Goal: Task Accomplishment & Management: Complete application form

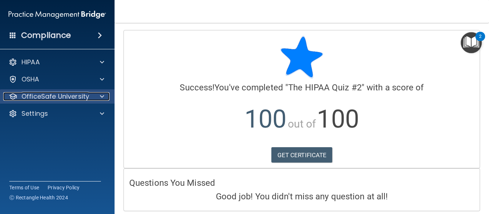
click at [46, 98] on p "OfficeSafe University" at bounding box center [55, 96] width 68 height 9
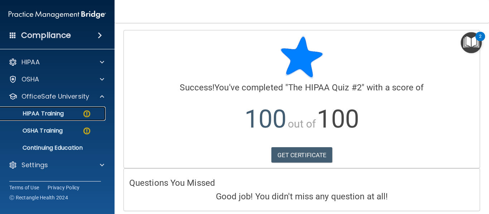
click at [45, 109] on link "HIPAA Training" at bounding box center [49, 114] width 113 height 14
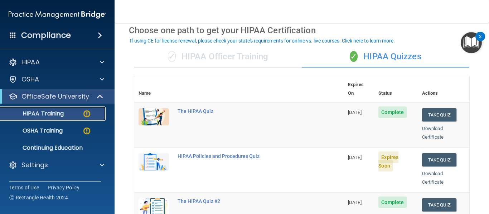
scroll to position [33, 0]
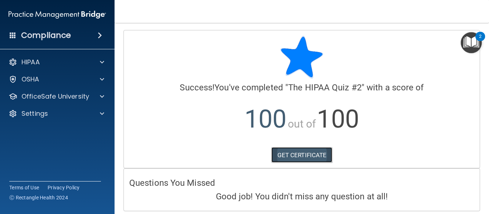
click at [308, 150] on link "GET CERTIFICATE" at bounding box center [301, 155] width 61 height 16
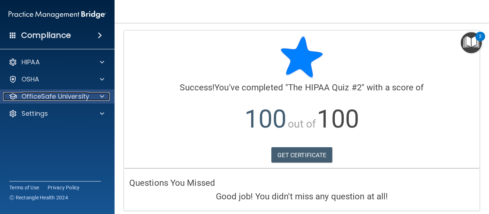
click at [40, 96] on p "OfficeSafe University" at bounding box center [55, 96] width 68 height 9
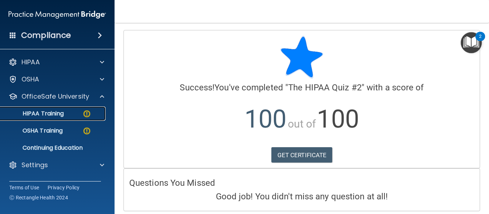
click at [46, 113] on p "HIPAA Training" at bounding box center [34, 113] width 59 height 7
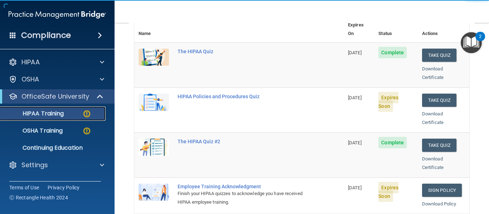
scroll to position [93, 0]
click at [426, 94] on button "Take Quiz" at bounding box center [439, 100] width 34 height 13
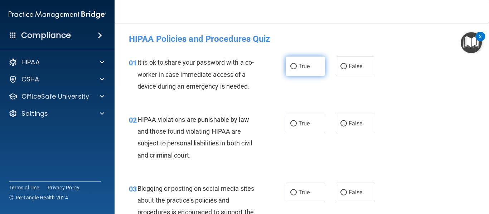
click at [290, 66] on input "True" at bounding box center [293, 66] width 6 height 5
radio input "true"
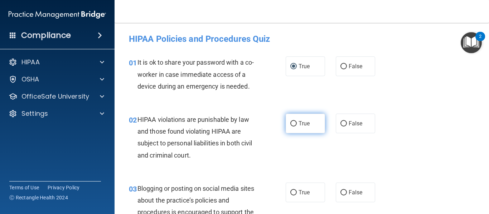
click at [292, 123] on input "True" at bounding box center [293, 123] width 6 height 5
radio input "true"
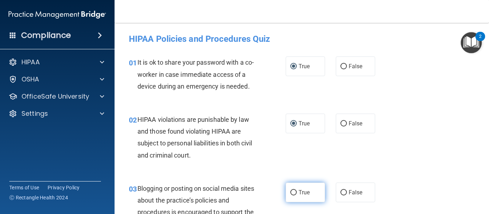
click at [293, 190] on input "True" at bounding box center [293, 192] width 6 height 5
radio input "true"
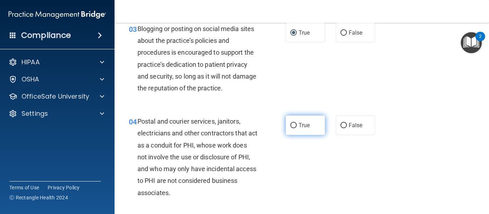
click at [290, 124] on input "True" at bounding box center [293, 125] width 6 height 5
radio input "true"
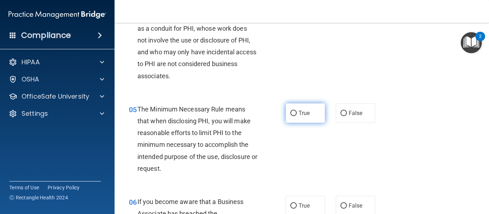
click at [291, 113] on input "True" at bounding box center [293, 113] width 6 height 5
radio input "true"
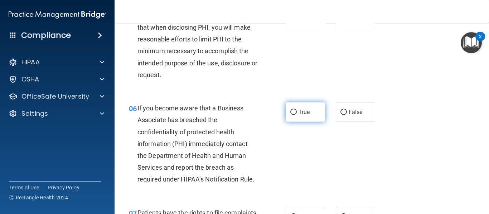
scroll to position [371, 0]
click at [291, 110] on input "True" at bounding box center [293, 111] width 6 height 5
radio input "true"
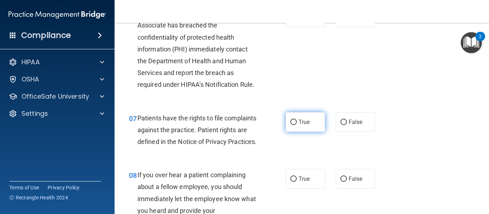
click at [291, 123] on input "True" at bounding box center [293, 122] width 6 height 5
radio input "true"
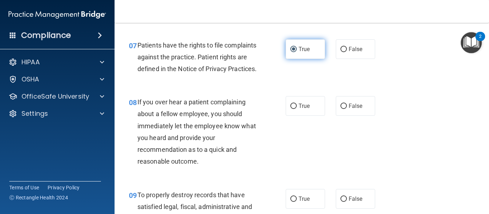
scroll to position [547, 0]
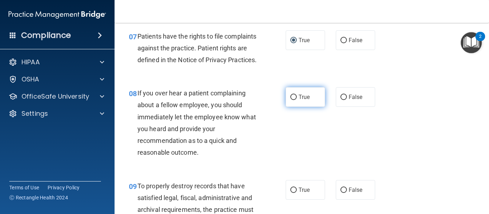
click at [291, 100] on input "True" at bounding box center [293, 97] width 6 height 5
radio input "true"
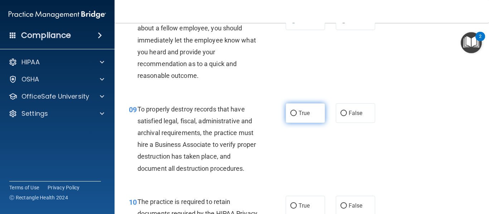
click at [291, 116] on input "True" at bounding box center [293, 113] width 6 height 5
radio input "true"
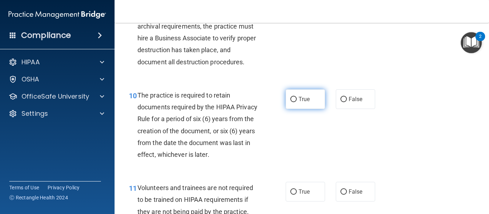
click at [291, 102] on input "True" at bounding box center [293, 99] width 6 height 5
radio input "true"
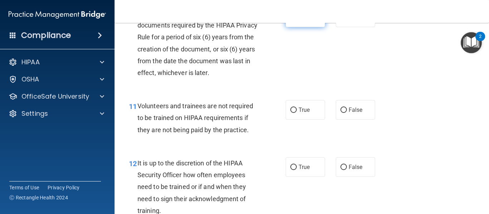
scroll to position [846, 0]
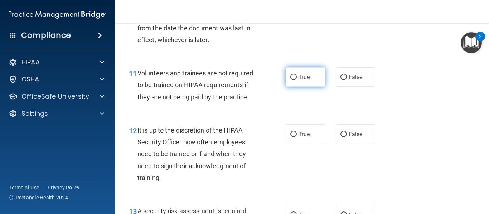
click at [292, 80] on input "True" at bounding box center [293, 77] width 6 height 5
radio input "true"
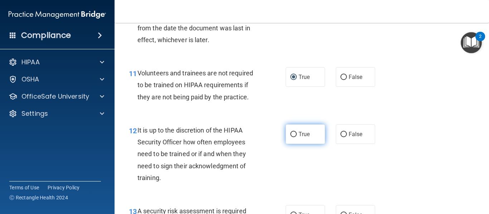
click at [291, 137] on input "True" at bounding box center [293, 134] width 6 height 5
radio input "true"
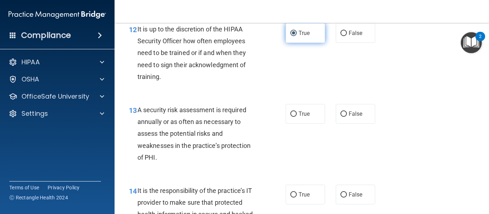
scroll to position [949, 0]
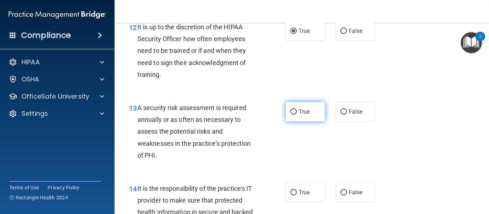
click at [291, 115] on input "True" at bounding box center [293, 111] width 6 height 5
radio input "true"
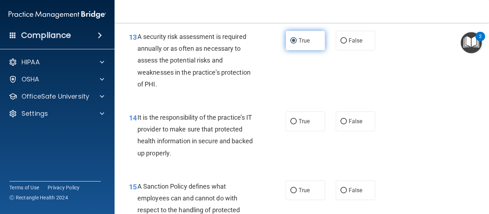
scroll to position [1028, 0]
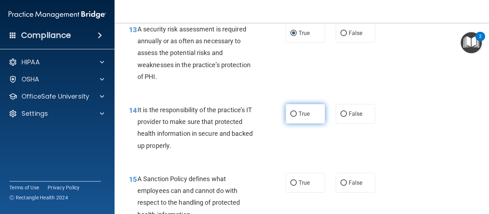
click at [290, 117] on input "True" at bounding box center [293, 114] width 6 height 5
radio input "true"
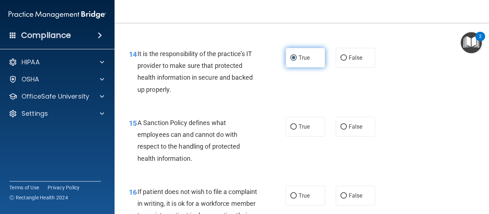
scroll to position [1084, 0]
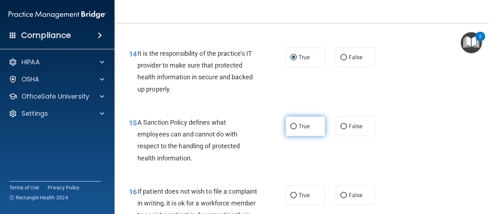
click at [292, 130] on input "True" at bounding box center [293, 126] width 6 height 5
radio input "true"
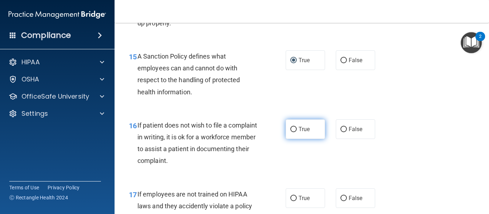
click at [291, 132] on input "True" at bounding box center [293, 129] width 6 height 5
radio input "true"
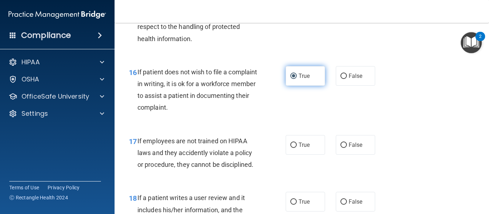
scroll to position [1213, 0]
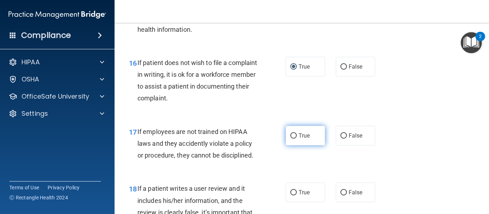
click at [290, 139] on input "True" at bounding box center [293, 135] width 6 height 5
radio input "true"
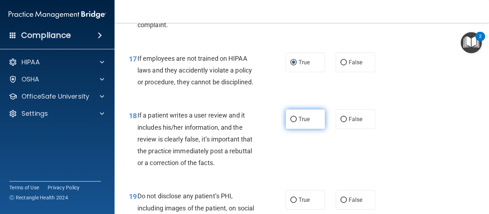
click at [290, 122] on input "True" at bounding box center [293, 119] width 6 height 5
radio input "true"
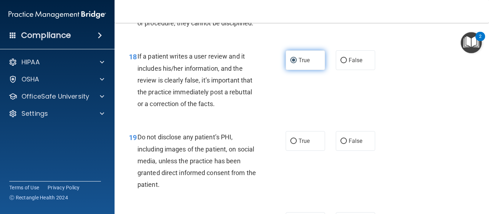
scroll to position [1355, 0]
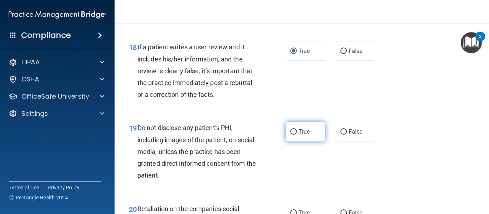
click at [290, 135] on input "True" at bounding box center [293, 132] width 6 height 5
radio input "true"
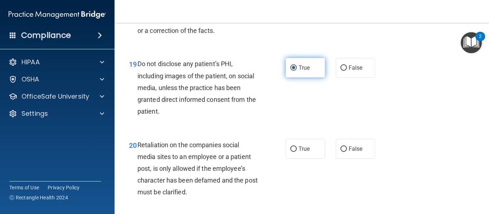
scroll to position [1420, 0]
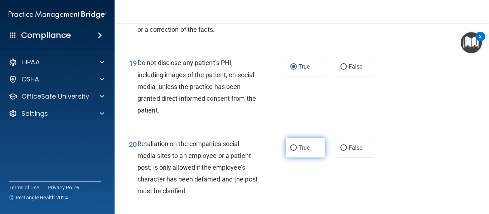
click at [290, 151] on input "True" at bounding box center [293, 148] width 6 height 5
radio input "true"
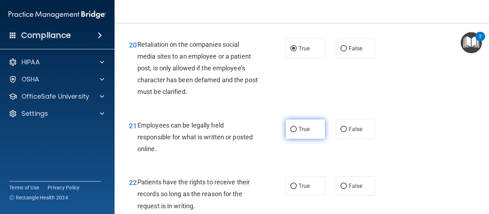
click at [291, 132] on input "True" at bounding box center [293, 129] width 6 height 5
radio input "true"
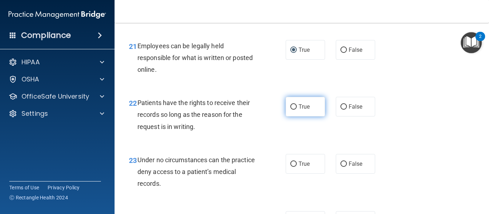
scroll to position [1599, 0]
click at [290, 109] on input "True" at bounding box center [293, 106] width 6 height 5
radio input "true"
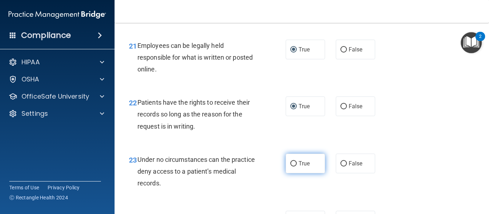
click at [290, 167] on input "True" at bounding box center [293, 163] width 6 height 5
radio input "true"
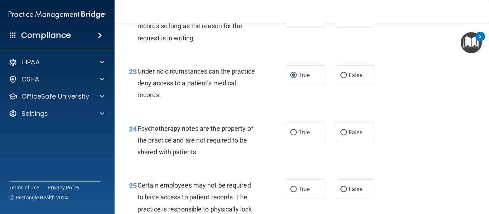
scroll to position [1688, 0]
click at [292, 135] on input "True" at bounding box center [293, 132] width 6 height 5
radio input "true"
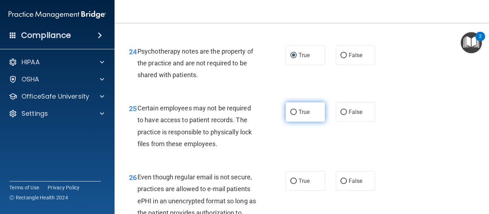
scroll to position [1765, 0]
click at [291, 115] on input "True" at bounding box center [293, 111] width 6 height 5
radio input "true"
drag, startPoint x: 291, startPoint y: 192, endPoint x: 288, endPoint y: 159, distance: 33.4
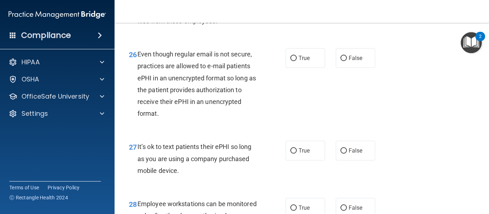
scroll to position [1889, 0]
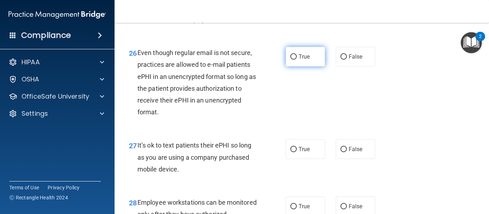
click at [293, 60] on input "True" at bounding box center [293, 56] width 6 height 5
radio input "true"
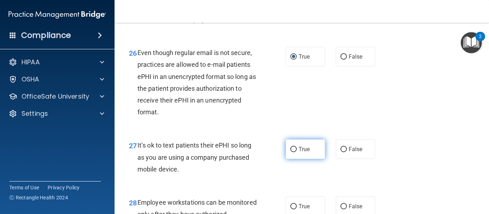
click at [292, 152] on input "True" at bounding box center [293, 149] width 6 height 5
radio input "true"
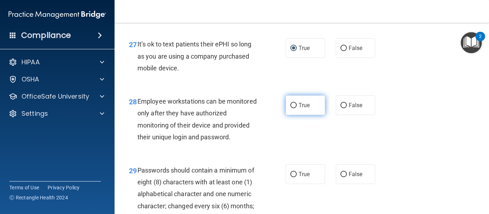
scroll to position [1991, 0]
click at [291, 108] on input "True" at bounding box center [293, 105] width 6 height 5
radio input "true"
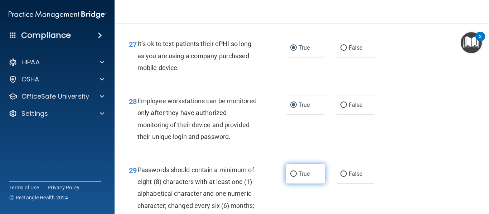
click at [291, 177] on input "True" at bounding box center [293, 174] width 6 height 5
radio input "true"
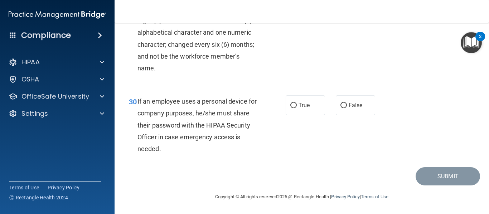
scroll to position [2176, 0]
click at [291, 106] on input "True" at bounding box center [293, 105] width 6 height 5
radio input "true"
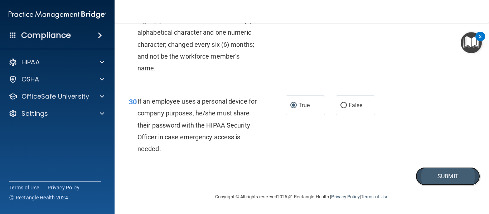
click at [437, 176] on button "Submit" at bounding box center [447, 176] width 64 height 18
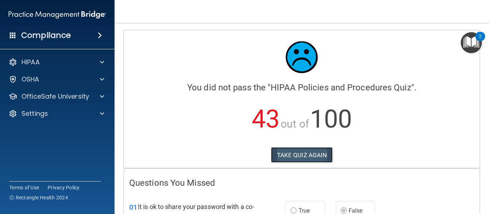
click at [313, 154] on button "TAKE QUIZ AGAIN" at bounding box center [302, 155] width 62 height 16
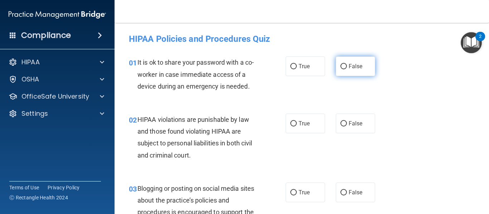
click at [341, 64] on input "False" at bounding box center [343, 66] width 6 height 5
radio input "true"
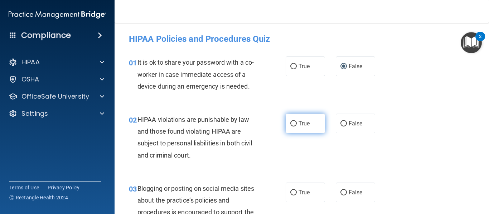
click at [290, 123] on input "True" at bounding box center [293, 123] width 6 height 5
radio input "true"
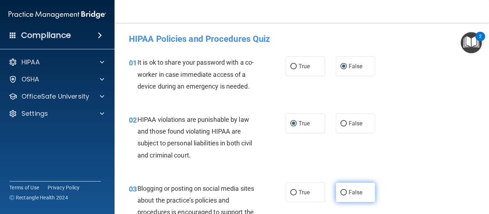
click at [340, 191] on input "False" at bounding box center [343, 192] width 6 height 5
radio input "true"
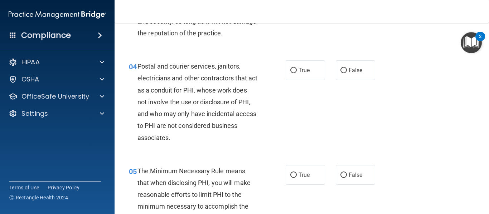
scroll to position [218, 0]
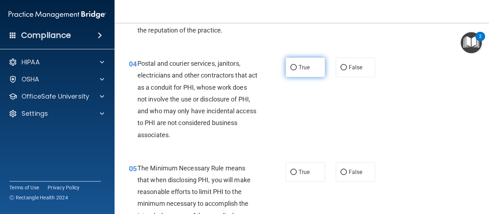
click at [293, 70] on input "True" at bounding box center [293, 67] width 6 height 5
radio input "true"
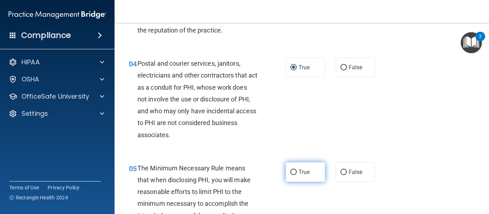
click at [292, 171] on input "True" at bounding box center [293, 172] width 6 height 5
radio input "true"
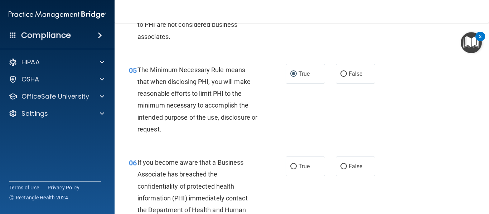
scroll to position [317, 0]
click at [341, 164] on input "False" at bounding box center [343, 166] width 6 height 5
radio input "true"
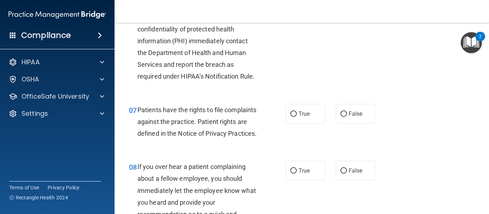
scroll to position [476, 0]
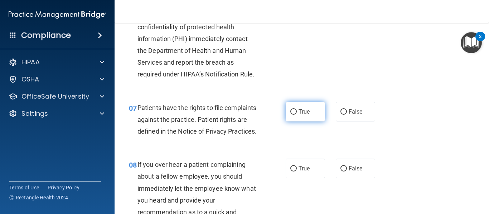
click at [290, 111] on input "True" at bounding box center [293, 111] width 6 height 5
radio input "true"
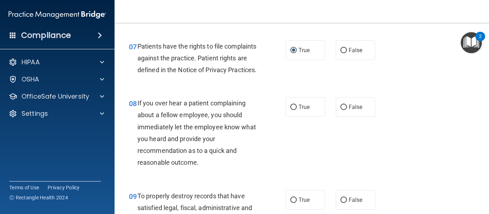
scroll to position [540, 0]
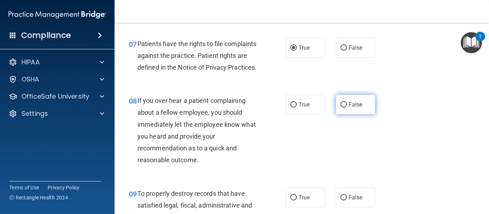
click at [340, 108] on input "False" at bounding box center [343, 104] width 6 height 5
radio input "true"
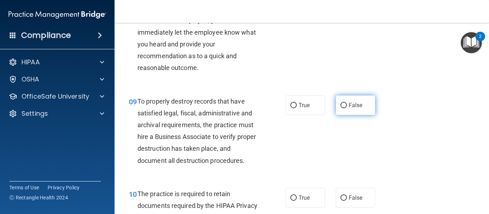
scroll to position [633, 0]
click at [341, 108] on input "False" at bounding box center [343, 105] width 6 height 5
radio input "true"
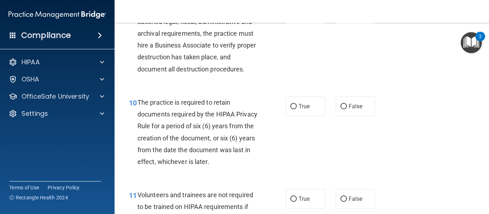
scroll to position [726, 0]
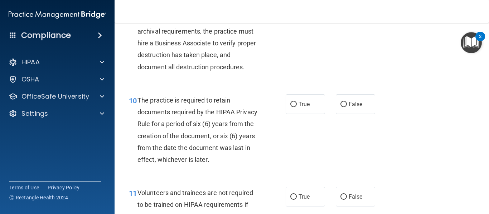
drag, startPoint x: 290, startPoint y: 115, endPoint x: 336, endPoint y: 169, distance: 70.8
click at [336, 169] on div "10 The practice is required to retain documents required by the HIPAA Privacy R…" at bounding box center [301, 132] width 356 height 93
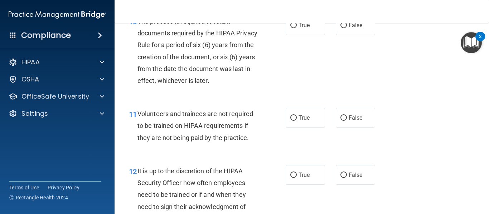
scroll to position [806, 0]
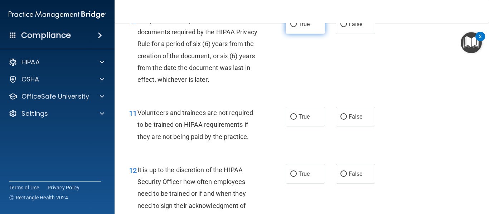
click at [290, 27] on input "True" at bounding box center [293, 24] width 6 height 5
radio input "true"
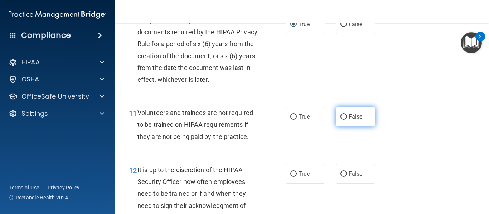
click at [340, 120] on input "False" at bounding box center [343, 116] width 6 height 5
radio input "true"
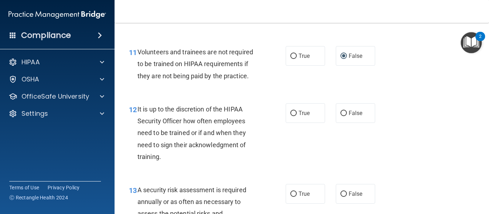
scroll to position [867, 0]
click at [340, 116] on input "False" at bounding box center [343, 113] width 6 height 5
radio input "true"
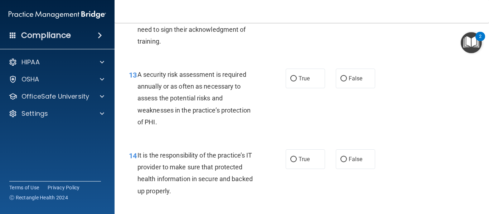
scroll to position [985, 0]
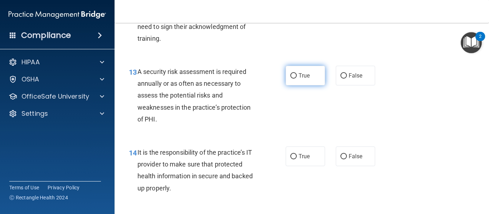
click at [290, 79] on input "True" at bounding box center [293, 75] width 6 height 5
radio input "true"
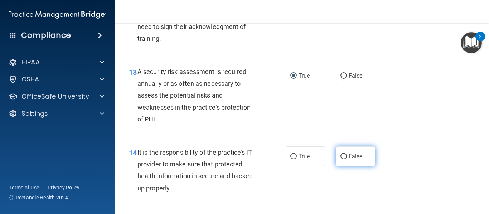
click at [341, 160] on input "False" at bounding box center [343, 156] width 6 height 5
radio input "true"
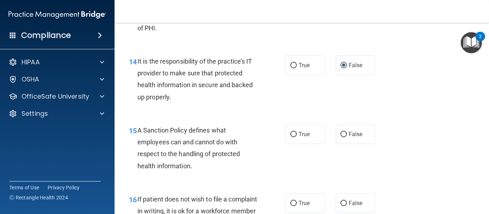
scroll to position [1077, 0]
click at [340, 137] on input "False" at bounding box center [343, 134] width 6 height 5
radio input "true"
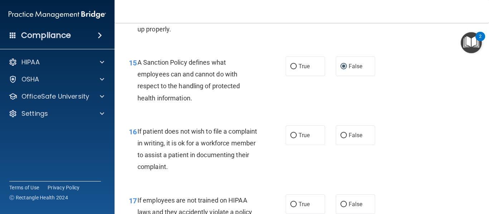
scroll to position [1145, 0]
click at [291, 138] on input "True" at bounding box center [293, 135] width 6 height 5
radio input "true"
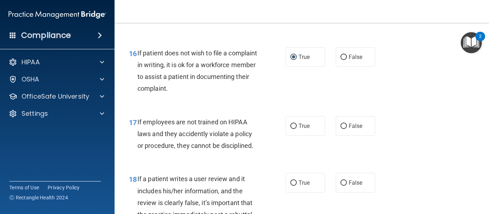
scroll to position [1223, 0]
click at [340, 129] on input "False" at bounding box center [343, 125] width 6 height 5
radio input "true"
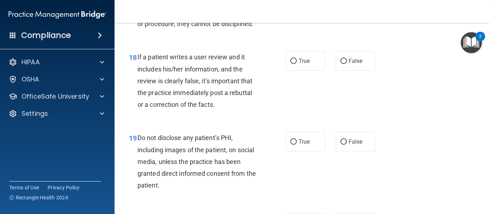
scroll to position [1345, 0]
click at [341, 64] on input "False" at bounding box center [343, 60] width 6 height 5
radio input "true"
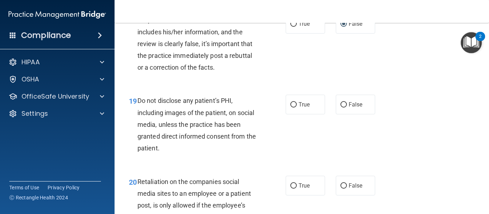
scroll to position [1384, 0]
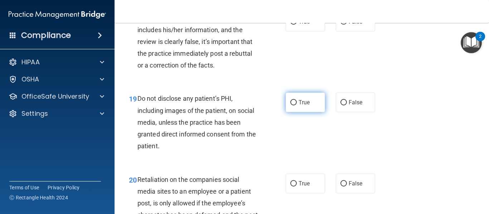
click at [293, 106] on input "True" at bounding box center [293, 102] width 6 height 5
radio input "true"
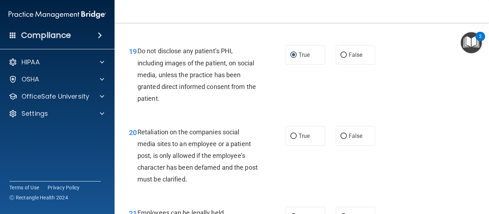
scroll to position [1433, 0]
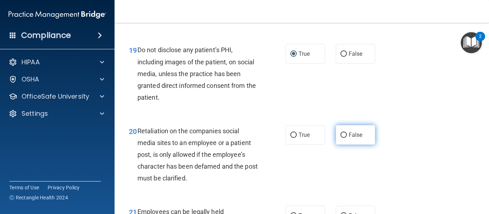
click at [340, 138] on input "False" at bounding box center [343, 135] width 6 height 5
radio input "true"
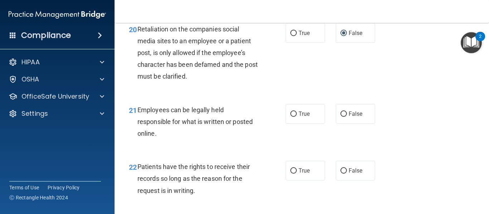
scroll to position [1537, 0]
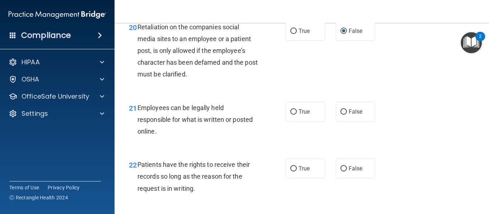
drag, startPoint x: 291, startPoint y: 123, endPoint x: 352, endPoint y: 150, distance: 67.1
click at [352, 150] on div "21 Employees can be legally held responsible for what is written or posted onli…" at bounding box center [301, 121] width 356 height 57
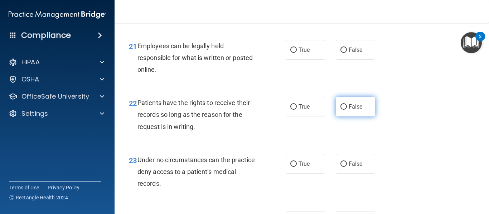
scroll to position [1599, 0]
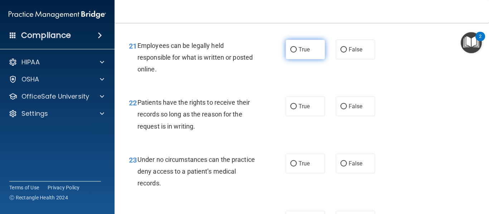
click at [290, 53] on input "True" at bounding box center [293, 49] width 6 height 5
radio input "true"
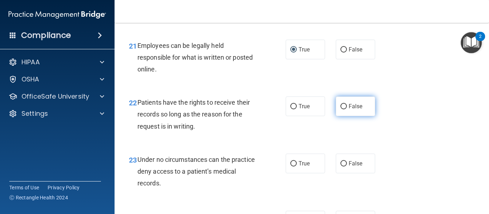
click at [340, 109] on input "False" at bounding box center [343, 106] width 6 height 5
radio input "true"
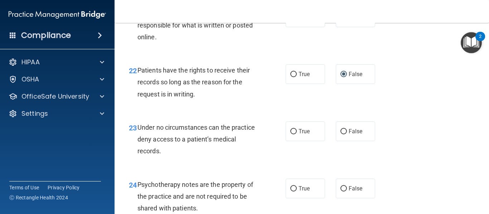
scroll to position [1632, 0]
click at [340, 134] on input "False" at bounding box center [343, 131] width 6 height 5
radio input "true"
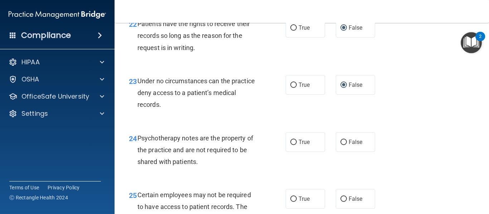
scroll to position [1679, 0]
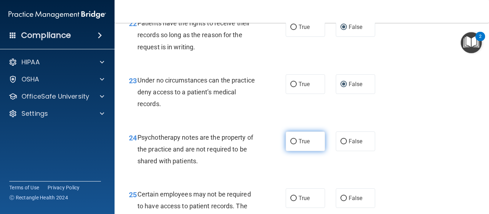
click at [291, 145] on input "True" at bounding box center [293, 141] width 6 height 5
radio input "true"
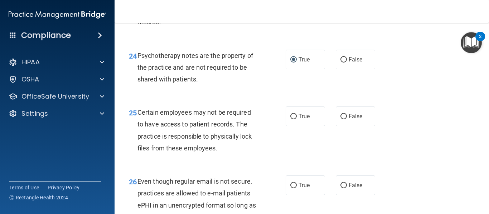
scroll to position [1761, 0]
click at [291, 119] on input "True" at bounding box center [293, 116] width 6 height 5
radio input "true"
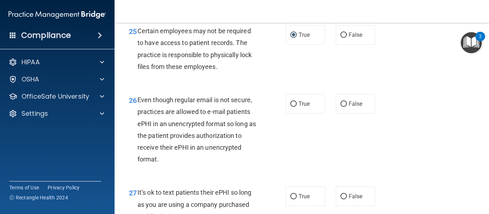
scroll to position [1847, 0]
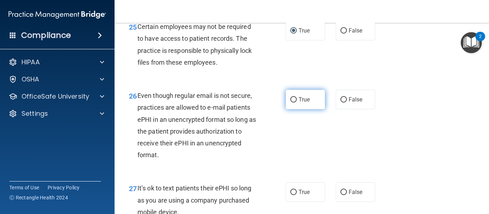
click at [291, 103] on input "True" at bounding box center [293, 99] width 6 height 5
radio input "true"
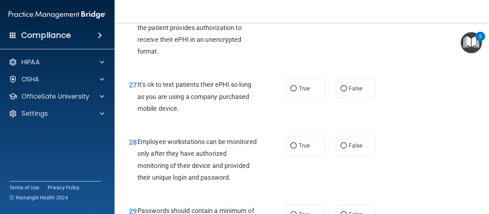
scroll to position [1967, 0]
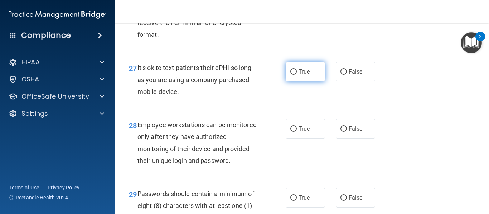
click at [291, 75] on input "True" at bounding box center [293, 71] width 6 height 5
radio input "true"
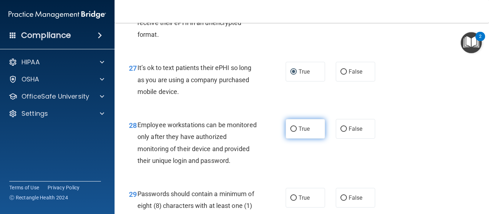
click at [291, 132] on input "True" at bounding box center [293, 129] width 6 height 5
radio input "true"
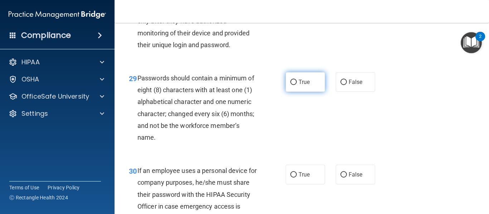
scroll to position [2083, 0]
click at [291, 85] on input "True" at bounding box center [293, 81] width 6 height 5
radio input "true"
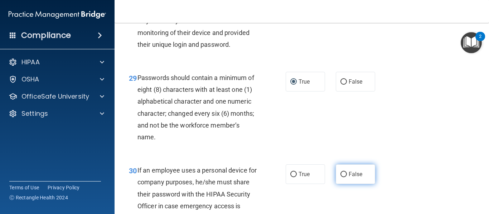
click at [340, 177] on input "False" at bounding box center [343, 174] width 6 height 5
radio input "true"
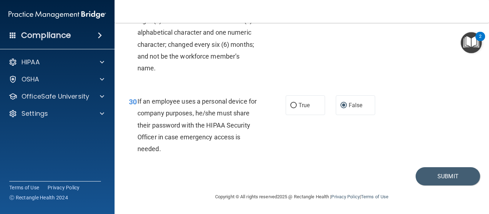
scroll to position [2176, 0]
click at [434, 174] on button "Submit" at bounding box center [447, 176] width 64 height 18
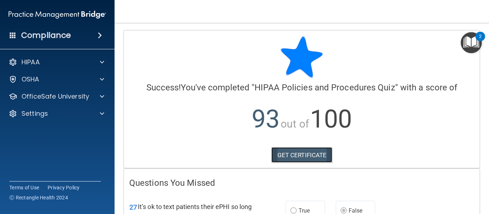
click at [303, 155] on link "GET CERTIFICATE" at bounding box center [301, 155] width 61 height 16
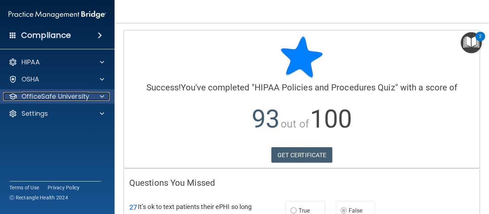
click at [53, 94] on p "OfficeSafe University" at bounding box center [55, 96] width 68 height 9
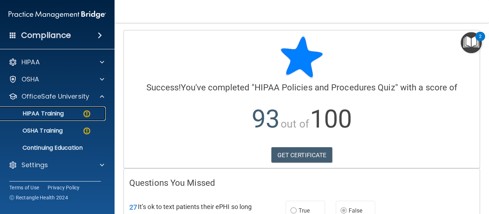
click at [50, 111] on p "HIPAA Training" at bounding box center [34, 113] width 59 height 7
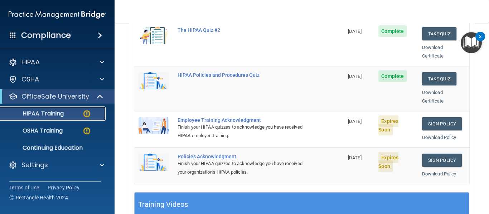
scroll to position [159, 0]
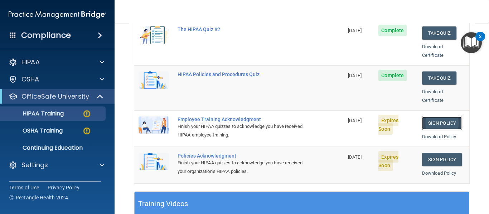
click at [439, 117] on link "Sign Policy" at bounding box center [442, 123] width 40 height 13
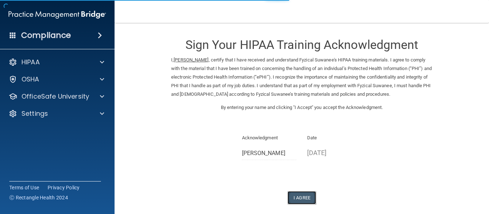
click at [297, 193] on button "I Agree" at bounding box center [301, 197] width 29 height 13
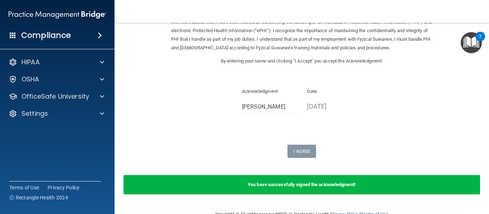
scroll to position [64, 0]
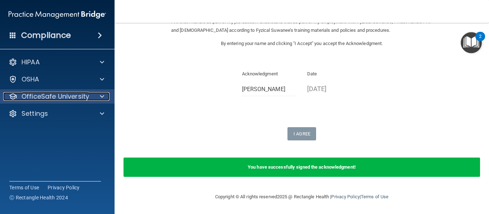
click at [82, 96] on p "OfficeSafe University" at bounding box center [55, 96] width 68 height 9
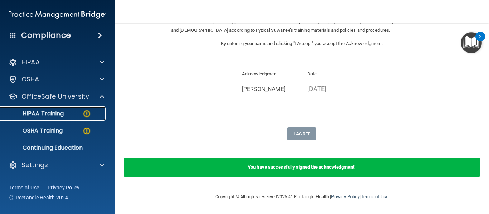
click at [68, 113] on div "HIPAA Training" at bounding box center [54, 113] width 98 height 7
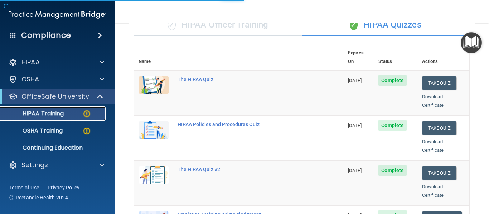
scroll to position [350, 0]
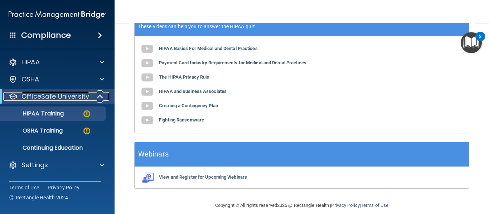
click at [67, 96] on p "OfficeSafe University" at bounding box center [55, 96] width 68 height 9
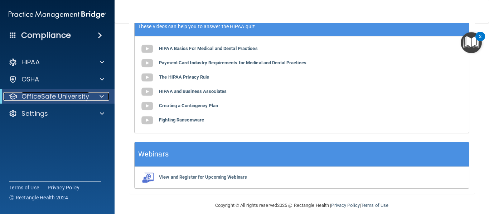
click at [66, 98] on p "OfficeSafe University" at bounding box center [55, 96] width 68 height 9
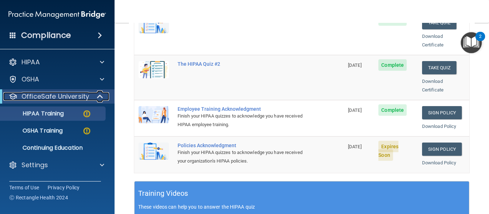
scroll to position [170, 0]
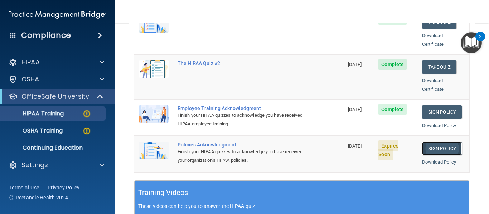
click at [429, 142] on link "Sign Policy" at bounding box center [442, 148] width 40 height 13
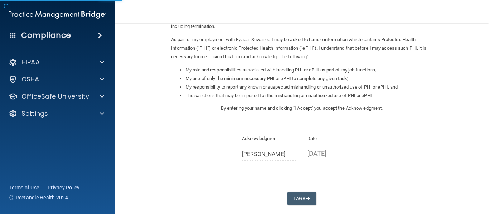
scroll to position [113, 0]
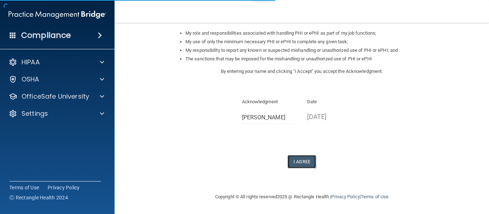
click at [301, 160] on button "I Agree" at bounding box center [301, 161] width 29 height 13
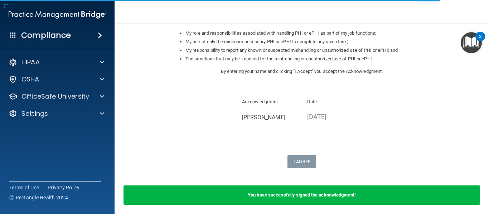
scroll to position [141, 0]
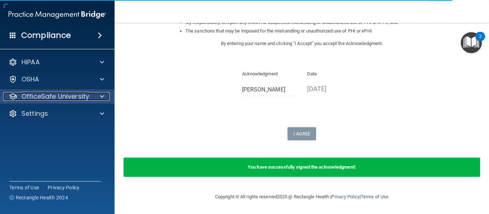
click at [57, 97] on p "OfficeSafe University" at bounding box center [55, 96] width 68 height 9
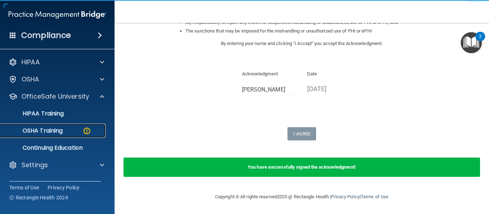
click at [52, 130] on p "OSHA Training" at bounding box center [34, 130] width 58 height 7
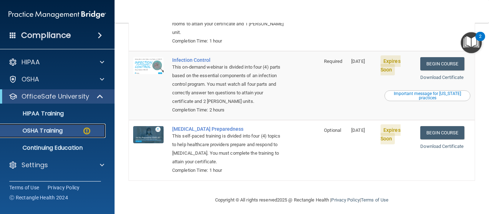
scroll to position [196, 0]
